Goal: Information Seeking & Learning: Learn about a topic

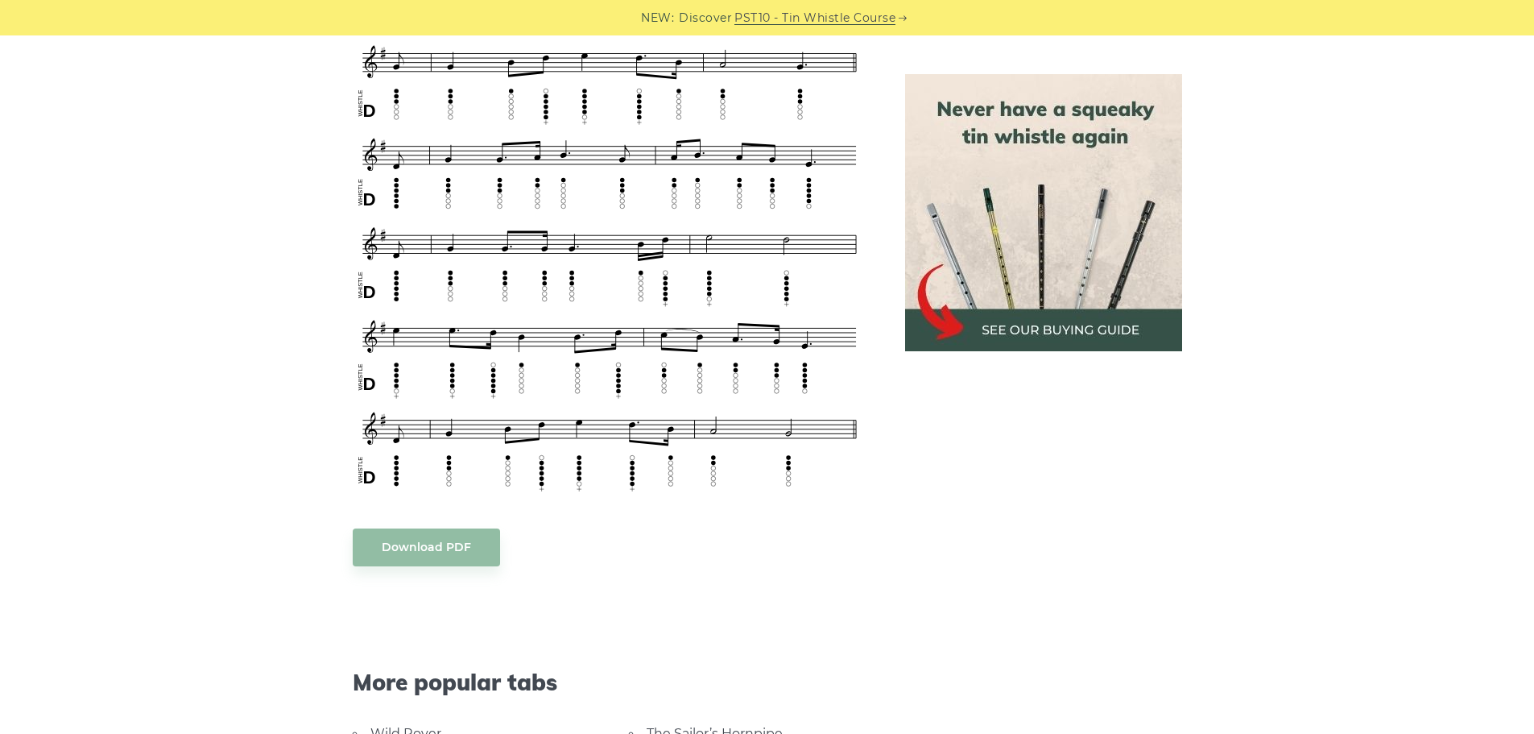
scroll to position [886, 0]
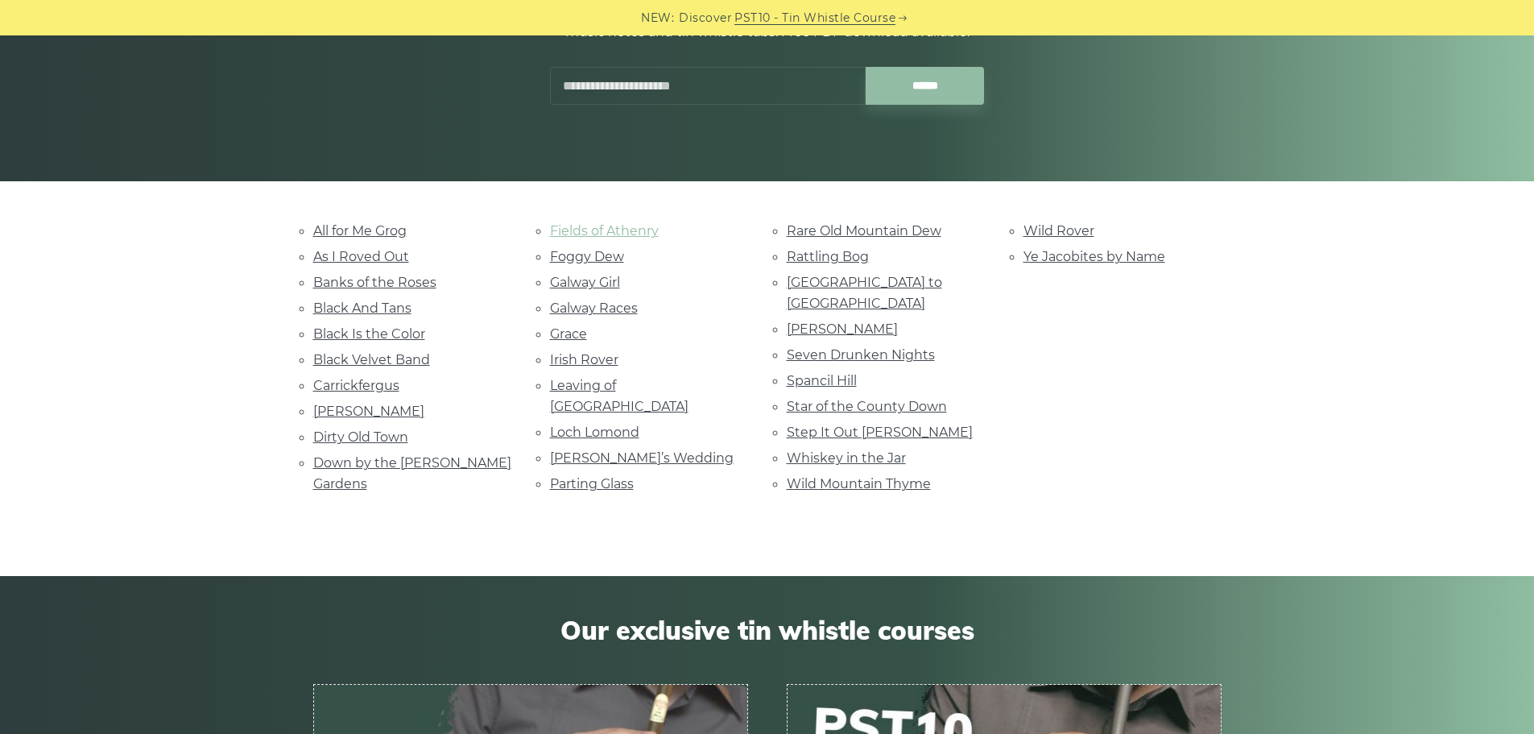
click at [580, 230] on link "Fields of Athenry" at bounding box center [604, 230] width 109 height 15
click at [322, 411] on link "Danny Boy" at bounding box center [368, 411] width 111 height 15
click at [594, 361] on link "Irish Rover" at bounding box center [584, 359] width 68 height 15
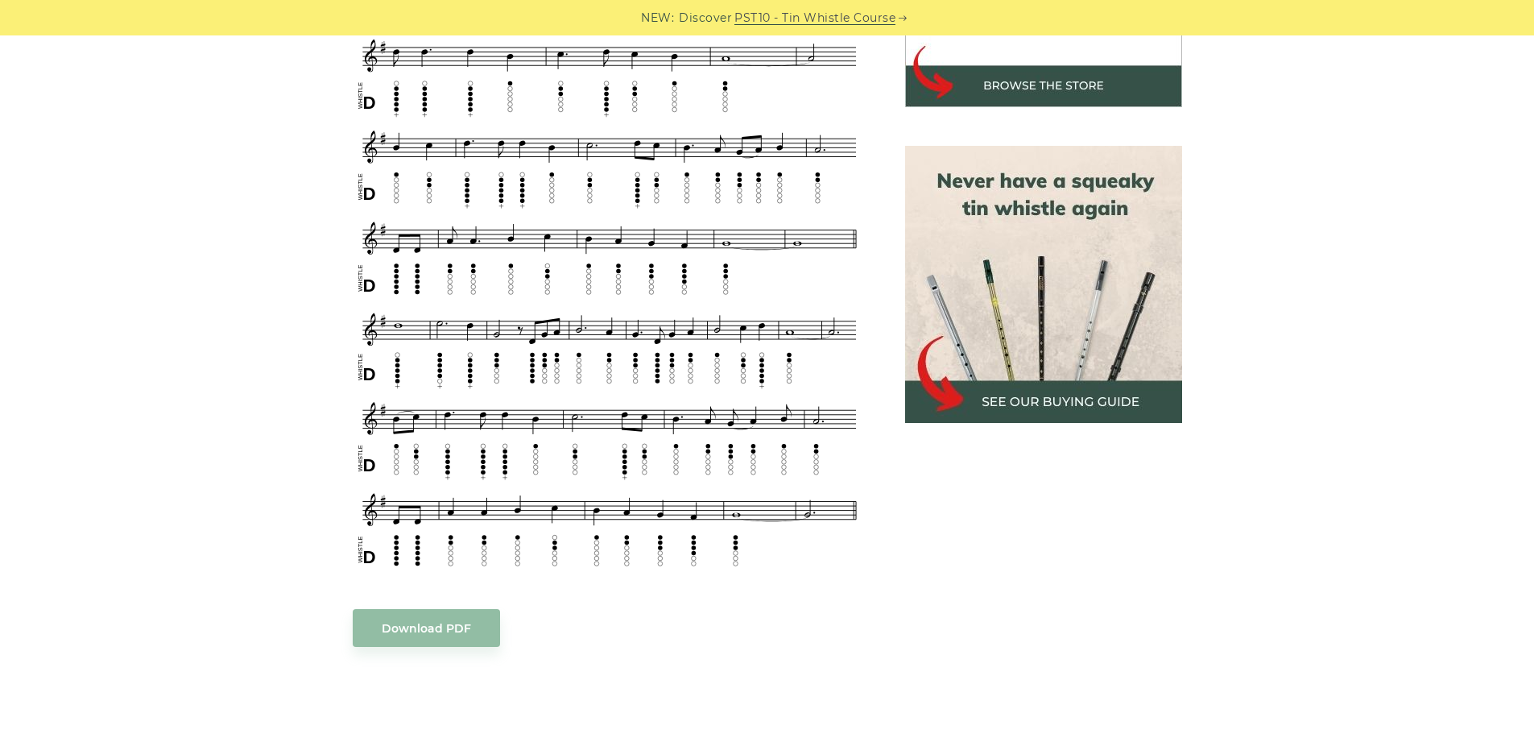
scroll to position [725, 0]
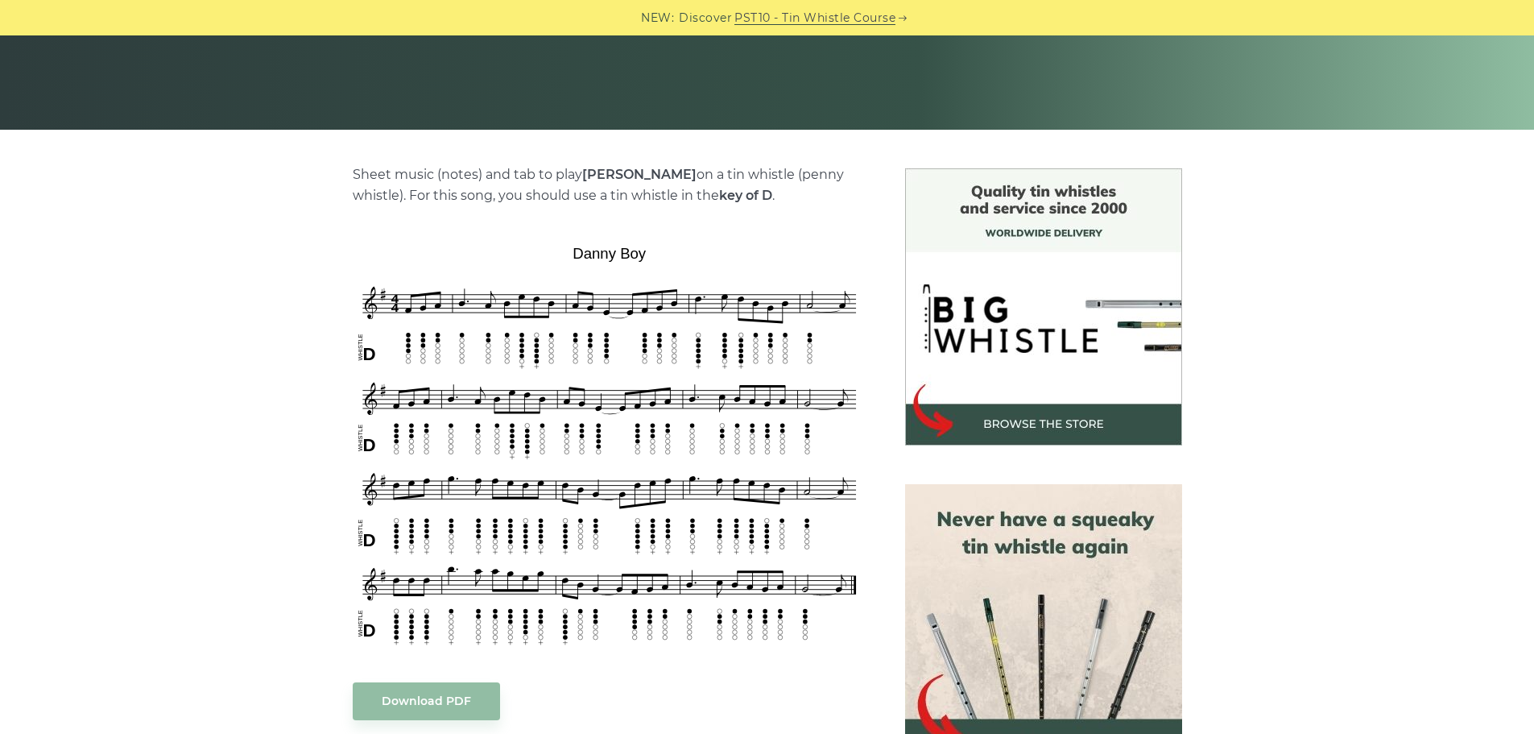
scroll to position [483, 0]
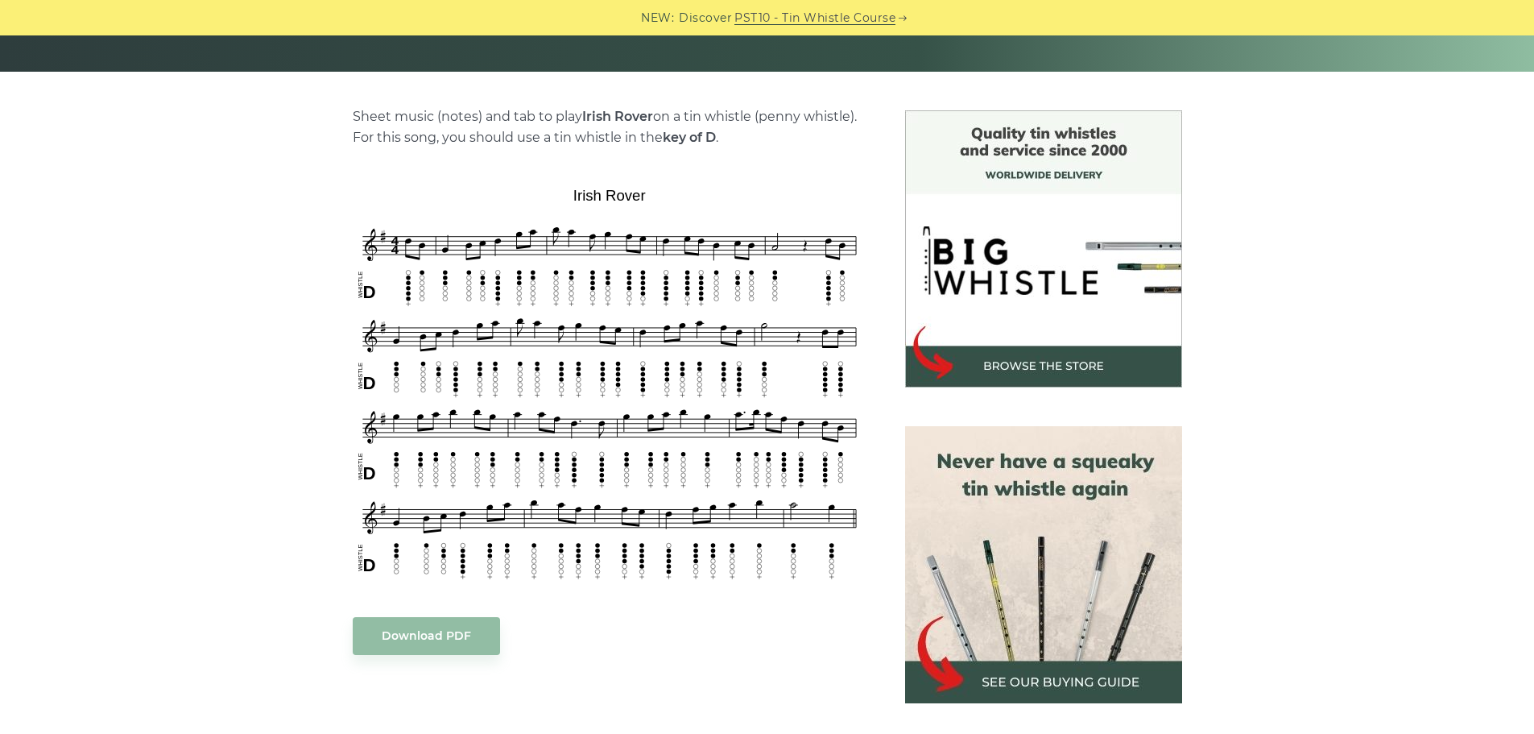
scroll to position [403, 0]
